Goal: Task Accomplishment & Management: Use online tool/utility

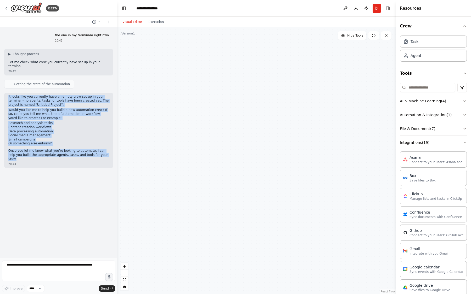
scroll to position [1, 0]
click at [35, 290] on select "****" at bounding box center [36, 289] width 18 height 7
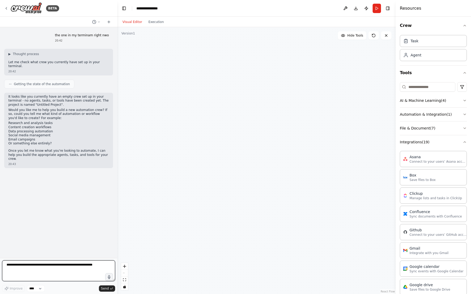
click at [57, 267] on textarea at bounding box center [58, 271] width 113 height 21
drag, startPoint x: 99, startPoint y: 267, endPoint x: 31, endPoint y: 266, distance: 68.0
click at [31, 266] on textarea at bounding box center [58, 271] width 113 height 21
click at [29, 265] on textarea at bounding box center [58, 271] width 113 height 21
paste textarea "**********"
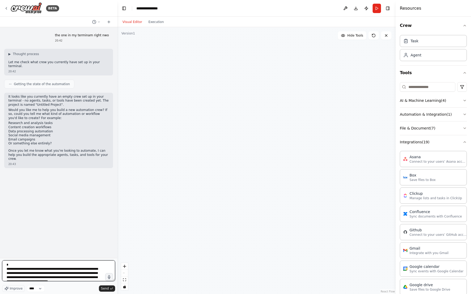
scroll to position [10743, 0]
type textarea "**********"
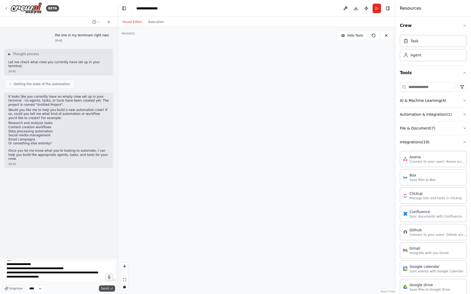
click at [105, 289] on span "Send" at bounding box center [105, 289] width 8 height 4
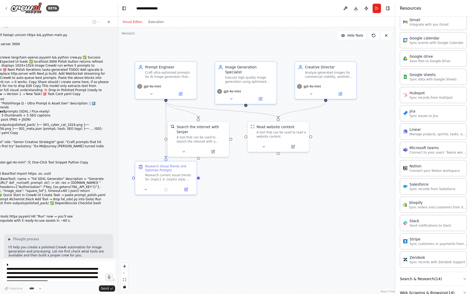
scroll to position [3849, 0]
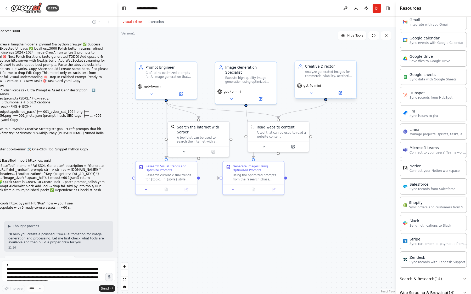
click at [307, 87] on span "gpt-4o-mini" at bounding box center [311, 86] width 17 height 4
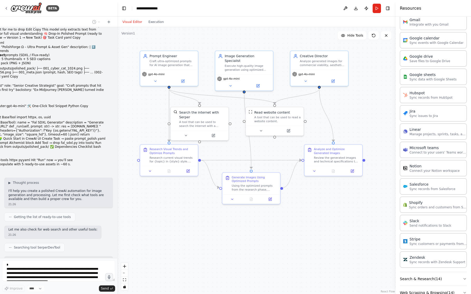
scroll to position [3905, 0]
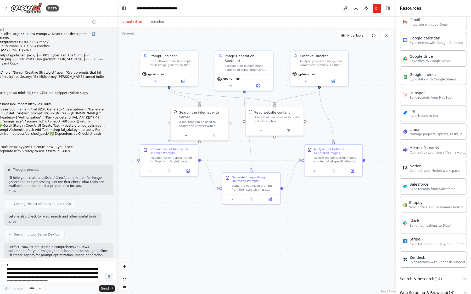
drag, startPoint x: 211, startPoint y: 236, endPoint x: 209, endPoint y: 217, distance: 19.0
click at [209, 217] on div ".deletable-edge-delete-btn { width: 20px; height: 20px; border: 0px solid #ffff…" at bounding box center [256, 160] width 278 height 267
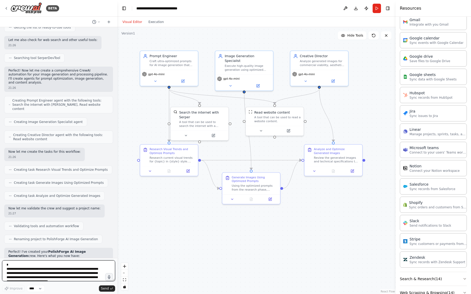
scroll to position [4086, 0]
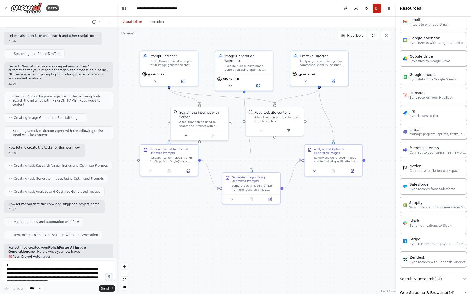
click at [376, 6] on button "Run" at bounding box center [376, 8] width 8 height 9
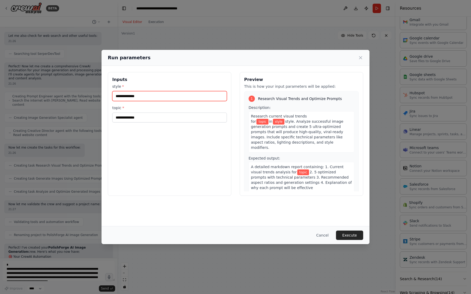
click at [172, 99] on input "style *" at bounding box center [169, 96] width 115 height 10
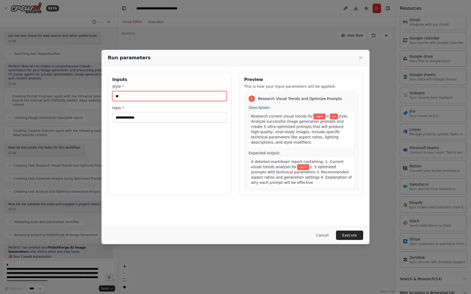
type input "*"
type input "**********"
click at [161, 124] on div "**********" at bounding box center [169, 134] width 123 height 124
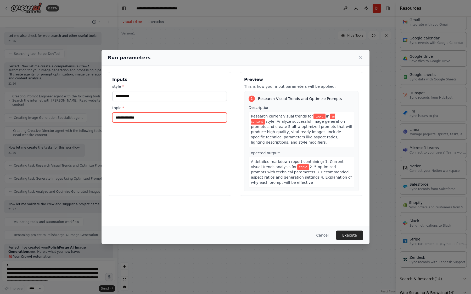
click at [161, 118] on input "topic *" at bounding box center [169, 118] width 115 height 10
type input "**********"
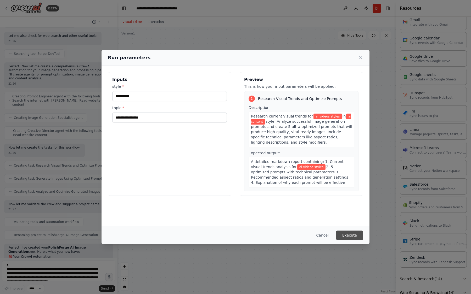
click at [362, 234] on button "Execute" at bounding box center [349, 235] width 27 height 9
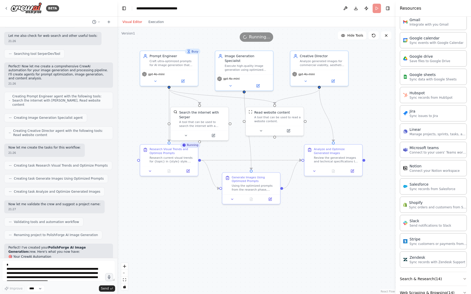
click at [154, 27] on div "Visual Editor Execution" at bounding box center [143, 22] width 48 height 10
click at [158, 19] on button "Execution" at bounding box center [156, 22] width 22 height 6
click at [131, 24] on button "Visual Editor" at bounding box center [132, 22] width 26 height 6
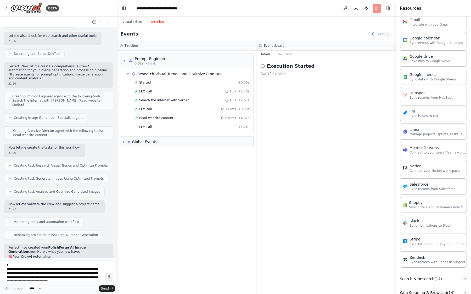
click at [153, 23] on button "Execution" at bounding box center [156, 22] width 22 height 6
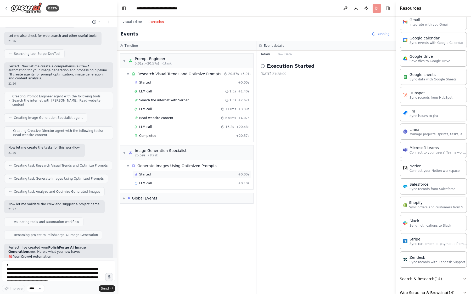
click at [166, 173] on div "Started" at bounding box center [184, 175] width 101 height 4
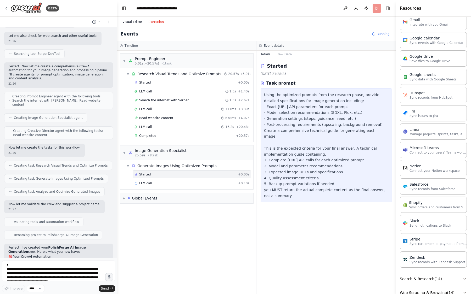
click at [135, 22] on button "Visual Editor" at bounding box center [132, 22] width 26 height 6
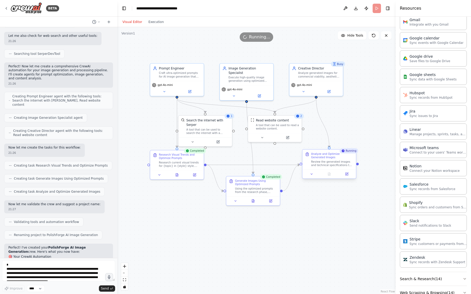
click at [325, 160] on div "Review the generated images and technical specifications to provide comprehensi…" at bounding box center [332, 163] width 42 height 7
click at [308, 70] on div "Creative Director Analyze generated images for commercial viability, aesthetic …" at bounding box center [319, 71] width 42 height 12
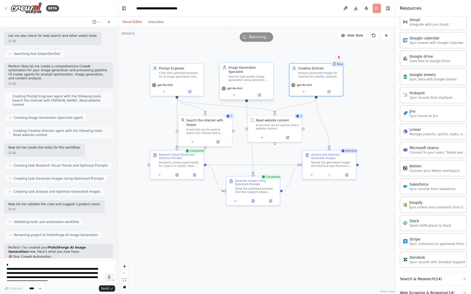
click at [263, 75] on div "Execute high-quality image generation using optimized prompts and provide detai…" at bounding box center [249, 78] width 42 height 7
click at [280, 121] on div "Read website content" at bounding box center [272, 120] width 33 height 4
click at [218, 126] on div "Search the internet with Serper A tool that can be used to search the internet …" at bounding box center [207, 126] width 43 height 16
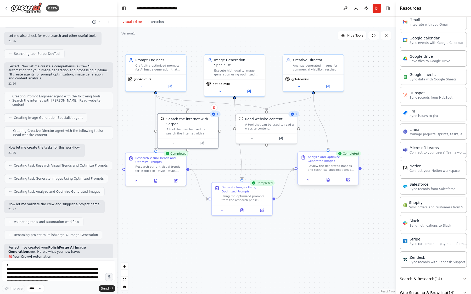
click at [342, 160] on div "Analyze and Optimize Generated Images" at bounding box center [332, 159] width 48 height 8
click at [158, 24] on button "Execution" at bounding box center [156, 22] width 22 height 6
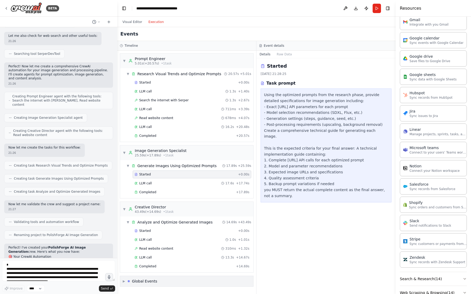
click at [147, 285] on div "▶ Global Events" at bounding box center [186, 281] width 133 height 10
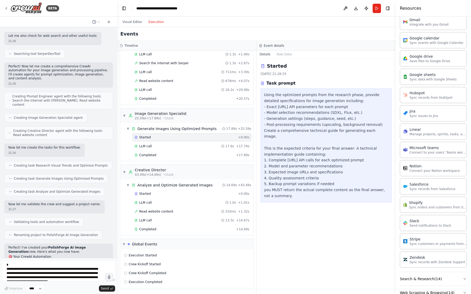
scroll to position [0, 0]
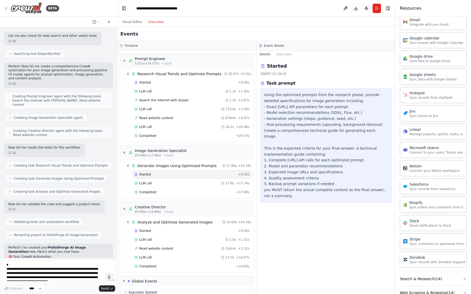
click at [129, 17] on div "Visual Editor Execution" at bounding box center [143, 22] width 48 height 10
click at [129, 22] on button "Visual Editor" at bounding box center [132, 22] width 26 height 6
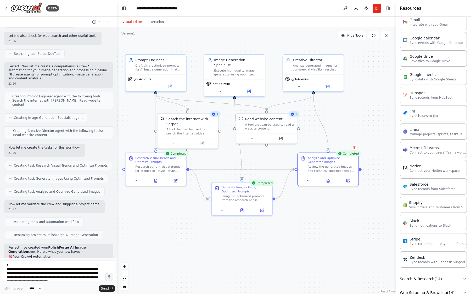
click at [293, 116] on icon at bounding box center [292, 114] width 4 height 4
click at [294, 116] on icon at bounding box center [292, 114] width 4 height 4
click at [274, 130] on div "Read website content A tool that can be used to read a website content." at bounding box center [266, 123] width 60 height 20
click at [282, 140] on button at bounding box center [281, 138] width 28 height 6
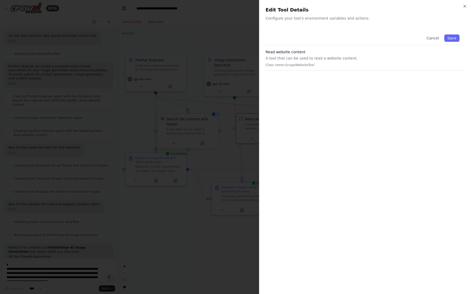
click at [259, 136] on div "Close Edit Tool Details Configure your tool's environment variables and actions…" at bounding box center [365, 147] width 212 height 294
click at [464, 9] on h2 "Edit Tool Details" at bounding box center [364, 9] width 199 height 7
click at [464, 7] on icon "button" at bounding box center [464, 6] width 4 height 4
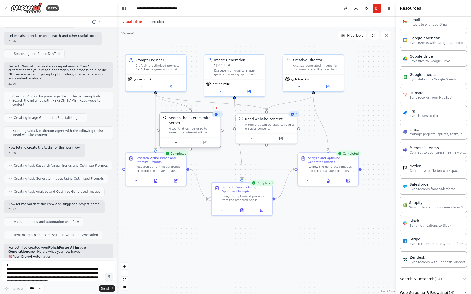
click at [201, 131] on div "A tool that can be used to search the internet with a search_query. Supports di…" at bounding box center [193, 131] width 49 height 8
click at [225, 73] on div "Image Generation Specialist Execute high-quality image generation using optimiz…" at bounding box center [234, 66] width 60 height 25
click at [246, 88] on button at bounding box center [249, 91] width 28 height 6
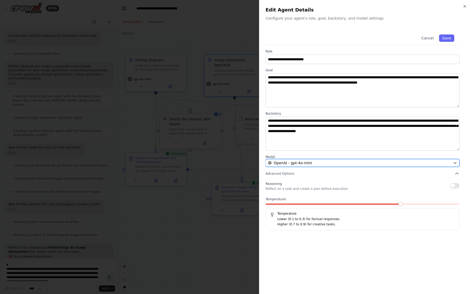
click at [302, 166] on button "OpenAI - gpt-4o-mini" at bounding box center [362, 163] width 194 height 8
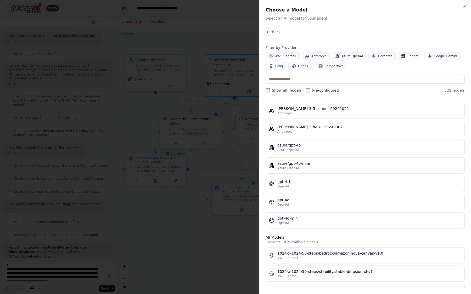
scroll to position [14, 0]
click at [343, 56] on span "Azure OpenAI" at bounding box center [351, 56] width 21 height 4
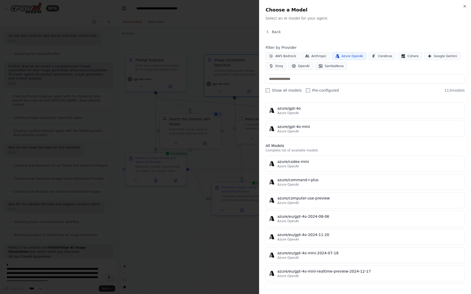
click at [379, 51] on div "Filter by Provider AWS Bedrock Anthropic Azure OpenAI Cerebras Cohere Google Ge…" at bounding box center [364, 57] width 199 height 25
click at [380, 53] on button "Cerebras" at bounding box center [381, 56] width 27 height 8
click at [401, 54] on icon "button" at bounding box center [403, 56] width 4 height 4
click at [434, 54] on span "Google Gemini" at bounding box center [445, 56] width 23 height 4
click at [401, 59] on button "Cohere" at bounding box center [409, 56] width 24 height 8
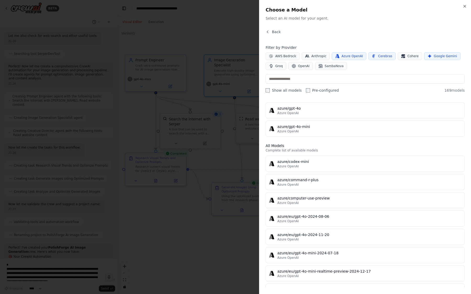
click at [373, 58] on icon "button" at bounding box center [374, 56] width 4 height 4
click at [341, 58] on span "Azure OpenAI" at bounding box center [351, 56] width 21 height 4
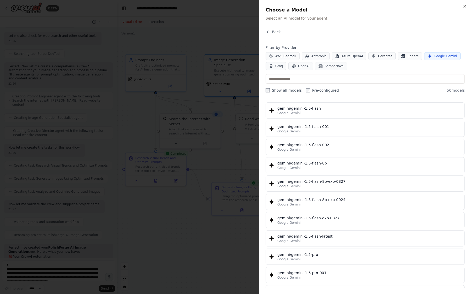
click at [435, 57] on span "Google Gemini" at bounding box center [445, 56] width 23 height 4
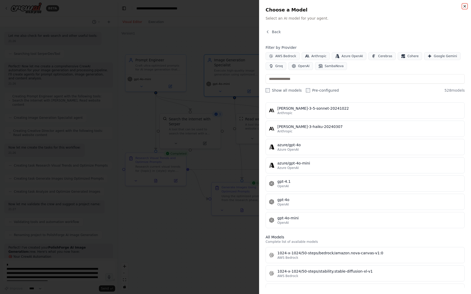
click at [464, 6] on icon "button" at bounding box center [464, 6] width 2 height 2
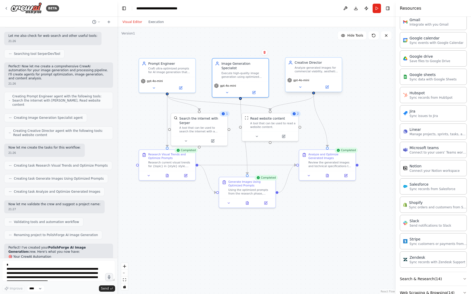
click at [315, 73] on div "Analyze generated images for commercial viability, aesthetic quality, and brand…" at bounding box center [316, 69] width 44 height 7
click at [366, 10] on button "Publish" at bounding box center [366, 8] width 8 height 9
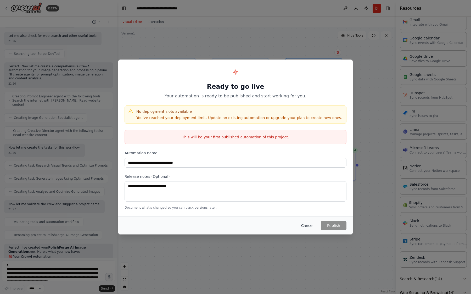
click at [307, 228] on button "Cancel" at bounding box center [307, 225] width 21 height 9
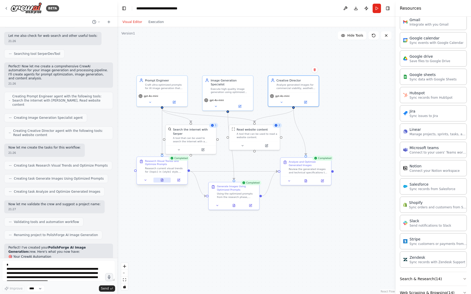
click at [163, 181] on button at bounding box center [161, 180] width 17 height 5
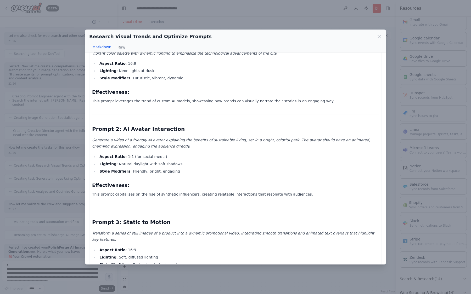
scroll to position [0, 0]
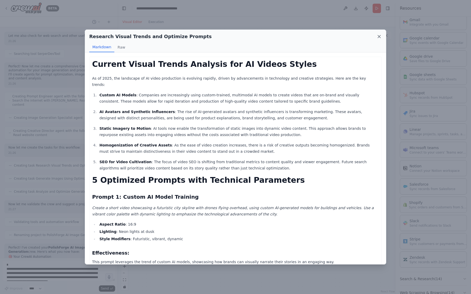
click at [377, 38] on icon at bounding box center [378, 36] width 5 height 5
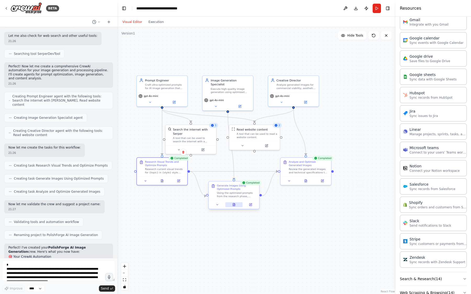
click at [234, 204] on icon at bounding box center [234, 205] width 2 height 3
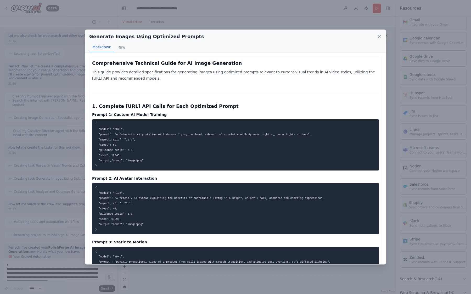
click at [378, 35] on icon at bounding box center [378, 36] width 5 height 5
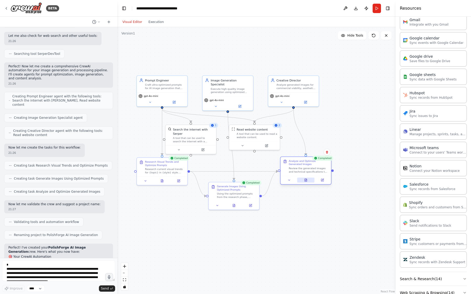
click at [307, 182] on button at bounding box center [305, 180] width 17 height 5
click at [307, 181] on icon at bounding box center [305, 180] width 3 height 3
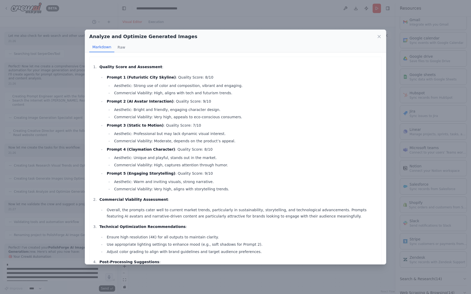
scroll to position [129, 0]
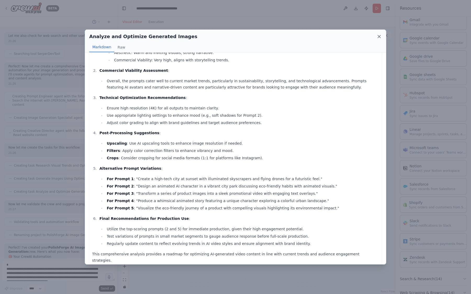
click at [379, 38] on icon at bounding box center [378, 36] width 5 height 5
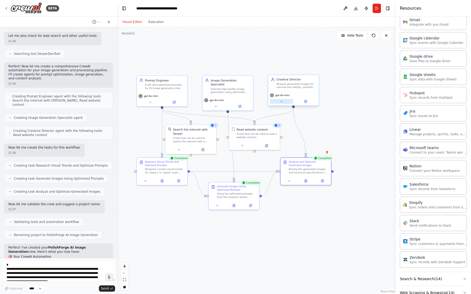
click at [285, 103] on button at bounding box center [281, 101] width 23 height 5
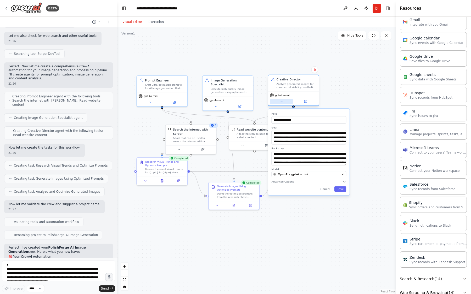
click at [285, 103] on button at bounding box center [281, 101] width 23 height 5
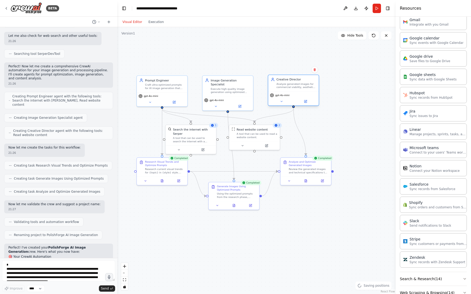
click at [282, 106] on div "Creative Director Analyze generated images for commercial viability, aesthetic …" at bounding box center [293, 90] width 51 height 31
click at [283, 104] on button at bounding box center [281, 101] width 23 height 5
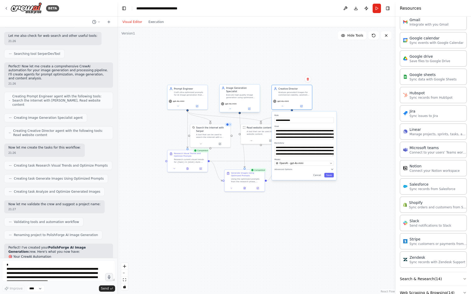
click at [234, 108] on div "gpt-4o-mini" at bounding box center [239, 106] width 40 height 11
click at [232, 107] on button at bounding box center [230, 109] width 18 height 4
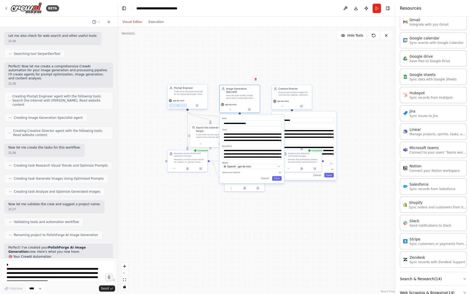
click at [180, 107] on button at bounding box center [178, 106] width 18 height 4
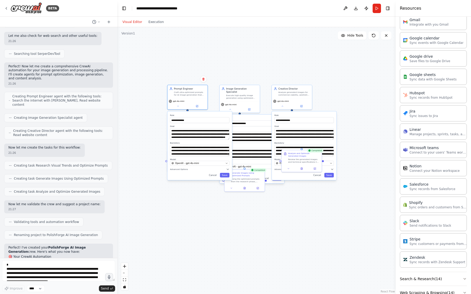
click at [226, 195] on div "**********" at bounding box center [256, 160] width 278 height 267
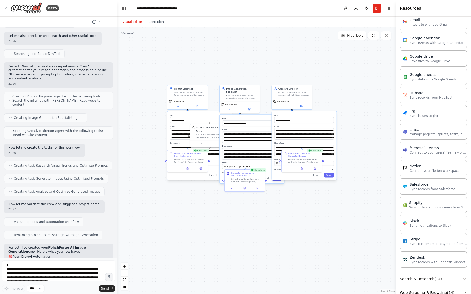
click at [216, 197] on div "**********" at bounding box center [256, 160] width 278 height 267
click at [272, 191] on div "**********" at bounding box center [256, 160] width 278 height 267
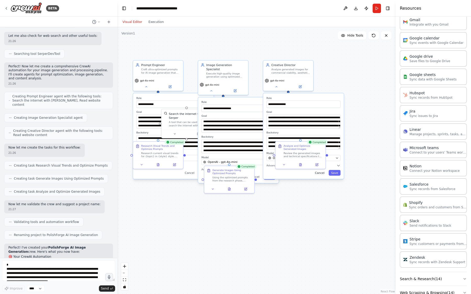
click at [320, 173] on button "Cancel" at bounding box center [319, 173] width 15 height 6
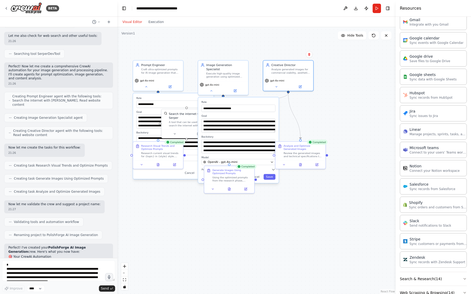
click at [275, 181] on div "**********" at bounding box center [256, 160] width 278 height 267
click at [258, 174] on button "Cancel" at bounding box center [254, 177] width 15 height 6
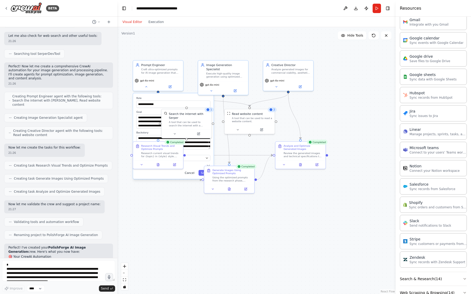
click at [188, 173] on button "Cancel" at bounding box center [189, 173] width 15 height 6
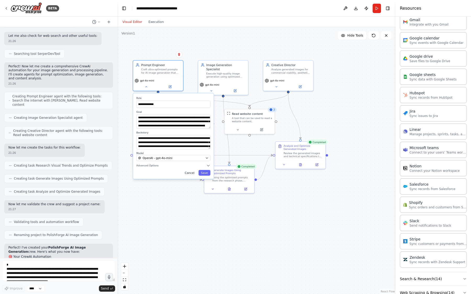
click at [188, 173] on button "Cancel" at bounding box center [189, 173] width 15 height 6
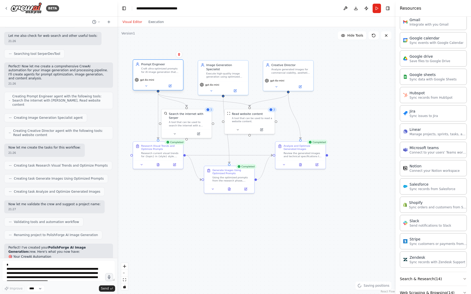
click at [169, 76] on div "gpt-4o-mini" at bounding box center [158, 83] width 50 height 14
click at [375, 9] on button "Run" at bounding box center [376, 8] width 8 height 9
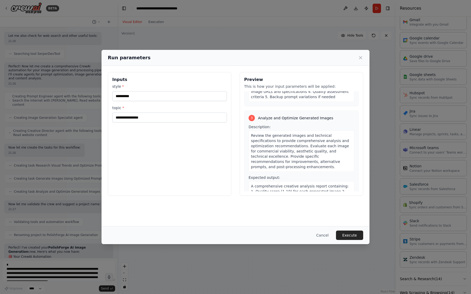
scroll to position [237, 0]
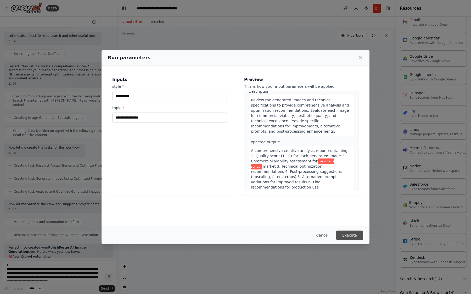
click at [353, 238] on button "Execute" at bounding box center [349, 235] width 27 height 9
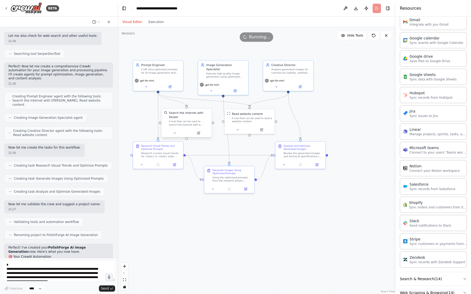
click at [187, 109] on div "Search the internet with Serper A tool that can be used to search the internet …" at bounding box center [186, 119] width 50 height 20
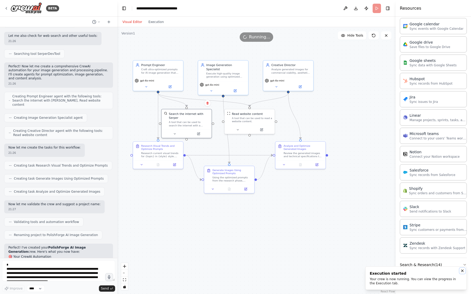
click at [462, 272] on icon "Notifications (F8)" at bounding box center [462, 271] width 4 height 4
click at [451, 281] on button "Web Scraping & Browsing ( 14 )" at bounding box center [433, 279] width 67 height 14
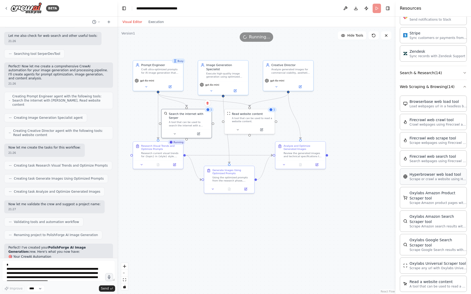
scroll to position [431, 0]
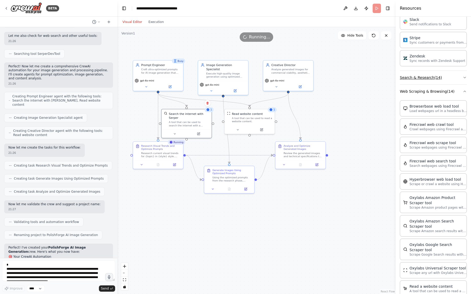
click at [458, 79] on button "Search & Research ( 14 )" at bounding box center [433, 78] width 67 height 14
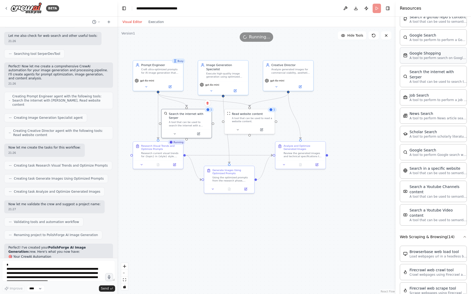
scroll to position [563, 0]
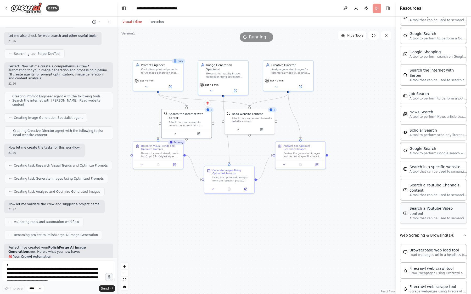
click at [439, 217] on p "A tool that can be used to semantic search a query from a Youtube Video content." at bounding box center [438, 219] width 58 height 4
click at [442, 197] on div "Brave Web Search the internet A tool that can be used to search the internet wi…" at bounding box center [433, 88] width 67 height 272
click at [445, 193] on p "A tool that can be used to semantic search a query from a Youtube Channels cont…" at bounding box center [438, 195] width 58 height 4
click at [244, 61] on div "Busy" at bounding box center [243, 61] width 13 height 5
click at [212, 88] on icon at bounding box center [210, 89] width 3 height 3
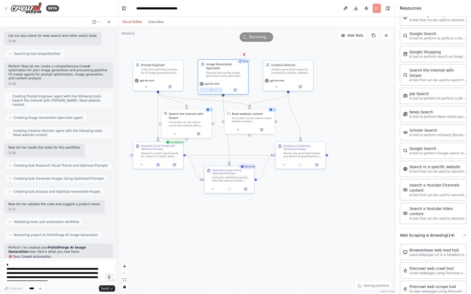
click at [212, 88] on icon at bounding box center [210, 89] width 3 height 3
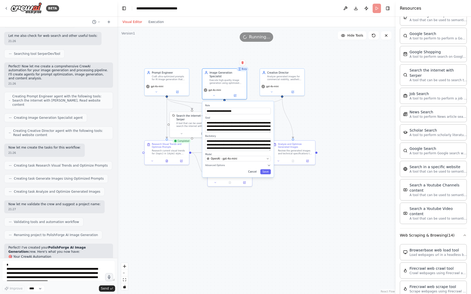
click at [254, 169] on button "Cancel" at bounding box center [252, 171] width 13 height 5
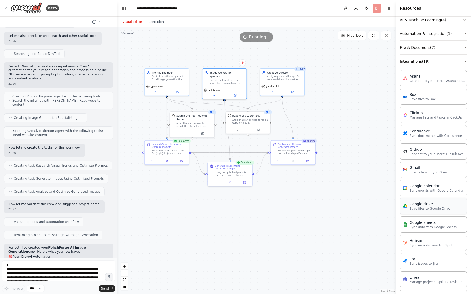
scroll to position [0, 0]
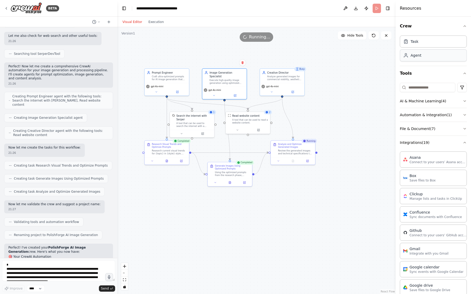
click at [428, 52] on div "Agent" at bounding box center [433, 55] width 67 height 12
click at [460, 112] on button "Automation & Integration ( 1 )" at bounding box center [433, 115] width 67 height 14
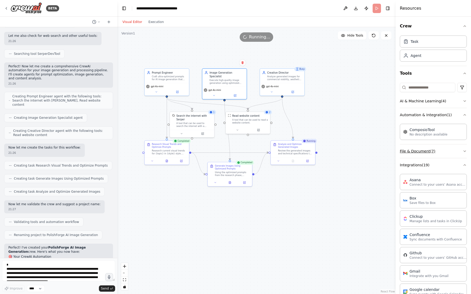
click at [457, 151] on button "File & Document ( 7 )" at bounding box center [433, 152] width 67 height 14
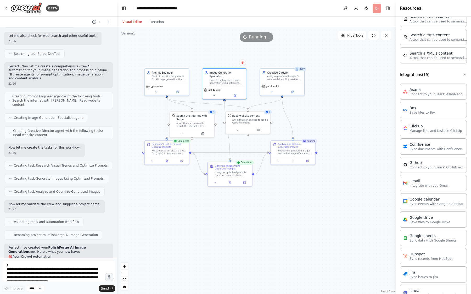
scroll to position [224, 0]
click at [445, 224] on div "Google drive Save files to Google Drive" at bounding box center [433, 218] width 67 height 16
click at [440, 223] on p "Save files to Google Drive" at bounding box center [429, 221] width 41 height 4
click at [437, 220] on p "Save files to Google Drive" at bounding box center [429, 221] width 41 height 4
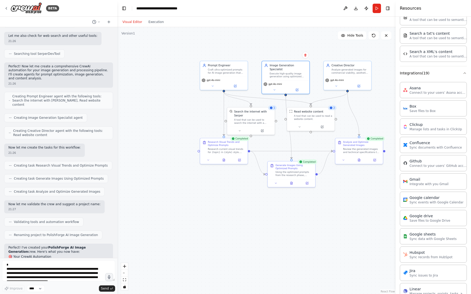
drag, startPoint x: 281, startPoint y: 186, endPoint x: 348, endPoint y: 186, distance: 66.7
click at [348, 186] on div ".deletable-edge-delete-btn { width: 20px; height: 20px; border: 0px solid #ffff…" at bounding box center [256, 160] width 278 height 267
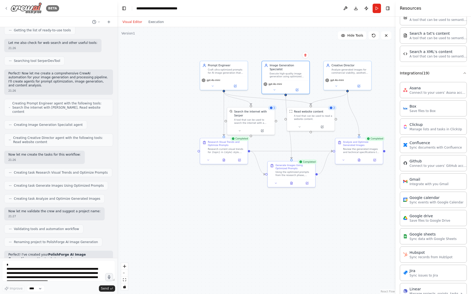
click at [25, 12] on img at bounding box center [25, 8] width 31 height 12
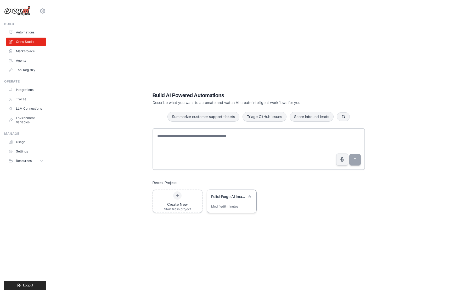
click at [228, 198] on div "PolishForge AI Image Generation" at bounding box center [229, 196] width 36 height 5
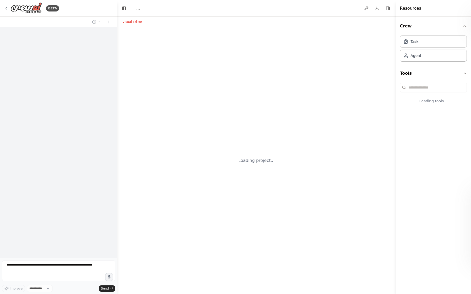
select select "****"
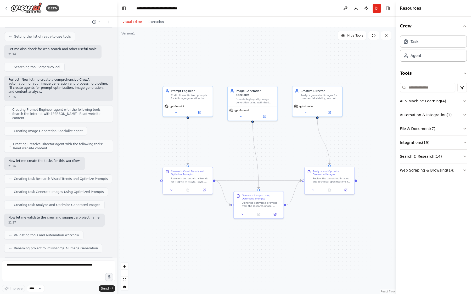
scroll to position [4069, 0]
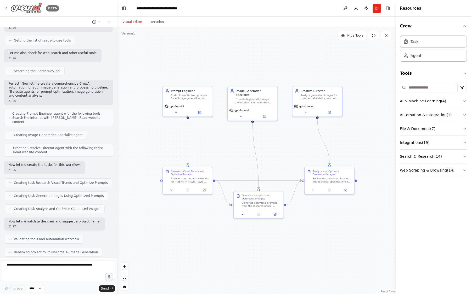
click at [27, 14] on img at bounding box center [25, 8] width 31 height 12
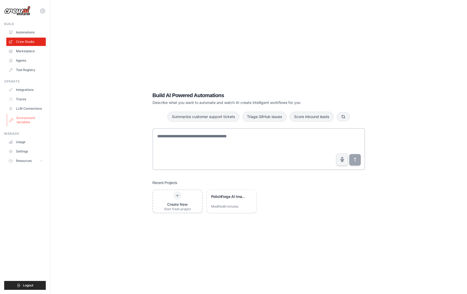
click at [26, 120] on link "Environment Variables" at bounding box center [26, 120] width 39 height 13
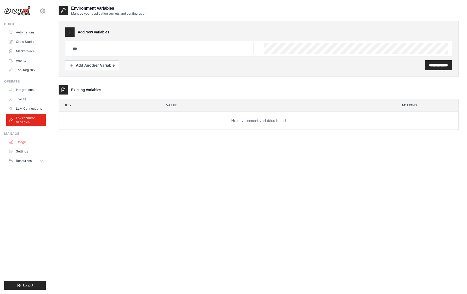
click at [26, 142] on link "Usage" at bounding box center [26, 142] width 39 height 8
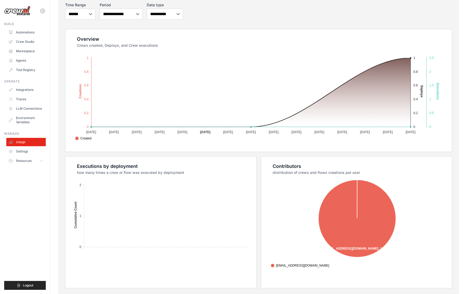
scroll to position [85, 0]
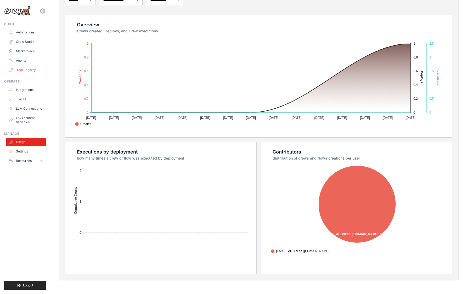
click at [31, 71] on link "Tool Registry" at bounding box center [26, 70] width 39 height 8
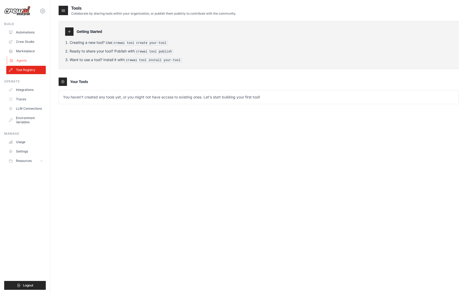
click at [28, 56] on link "Agents" at bounding box center [26, 60] width 39 height 8
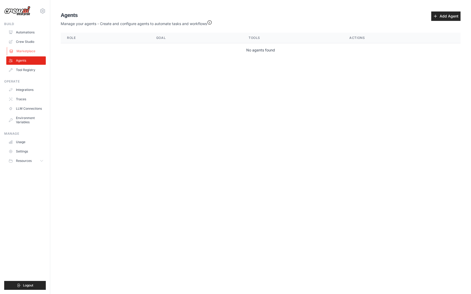
click at [28, 49] on link "Marketplace" at bounding box center [26, 51] width 39 height 8
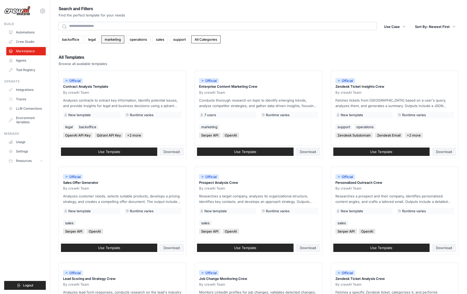
click at [118, 39] on link "marketing" at bounding box center [112, 40] width 23 height 8
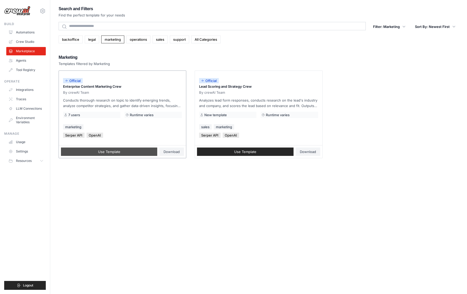
click at [127, 154] on link "Use Template" at bounding box center [109, 152] width 96 height 8
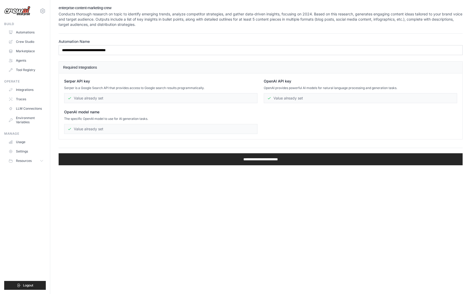
click at [129, 99] on div "Value already set" at bounding box center [160, 98] width 193 height 10
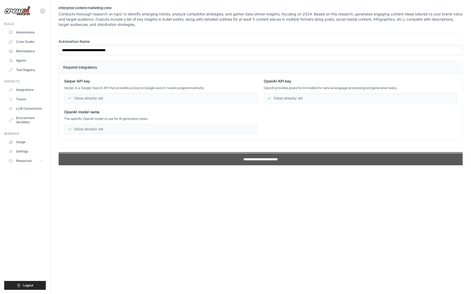
click at [219, 162] on input "**********" at bounding box center [261, 160] width 404 height 12
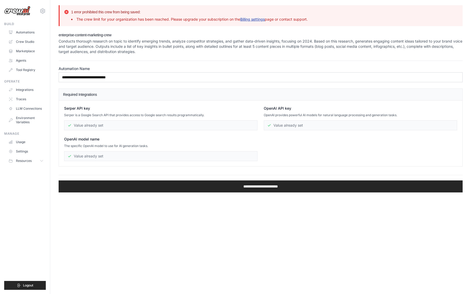
click at [257, 20] on link "Billing settings" at bounding box center [252, 19] width 25 height 4
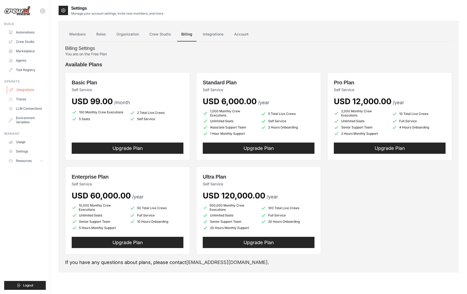
click at [30, 87] on link "Integrations" at bounding box center [26, 90] width 39 height 8
